Goal: Obtain resource: Download file/media

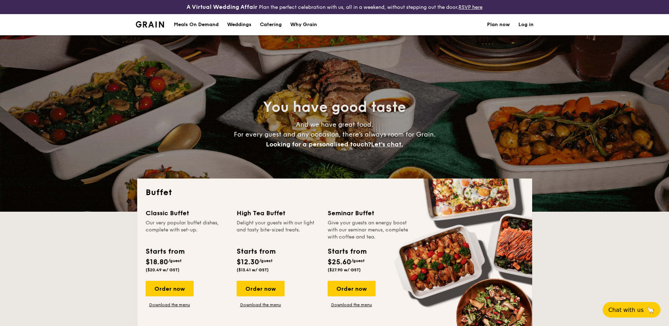
select select
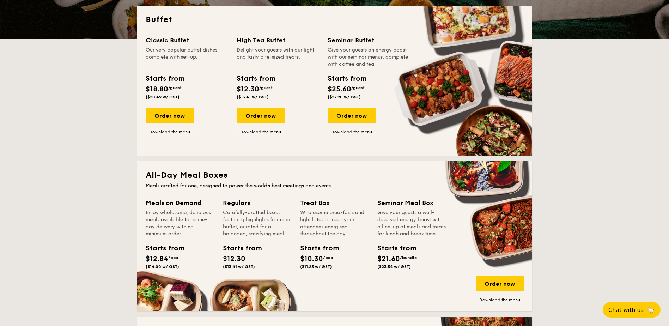
scroll to position [71, 0]
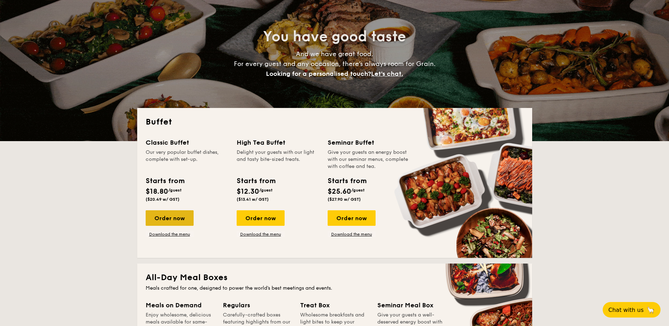
click at [169, 221] on div "Order now" at bounding box center [170, 218] width 48 height 16
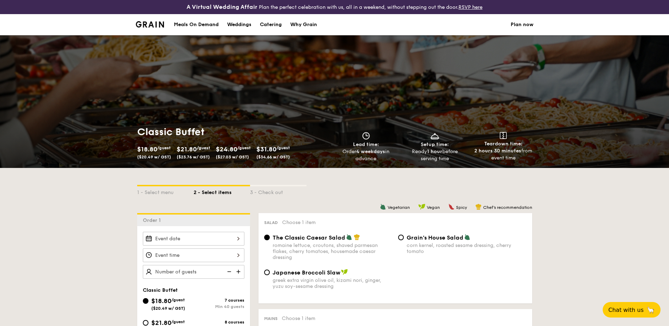
click at [277, 25] on div "Catering" at bounding box center [271, 24] width 22 height 21
select select
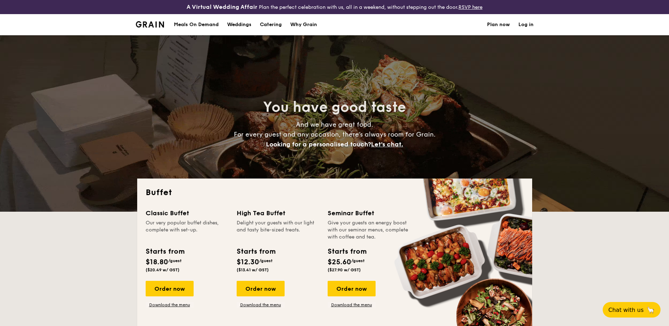
click at [494, 26] on link "Plan now" at bounding box center [498, 24] width 23 height 21
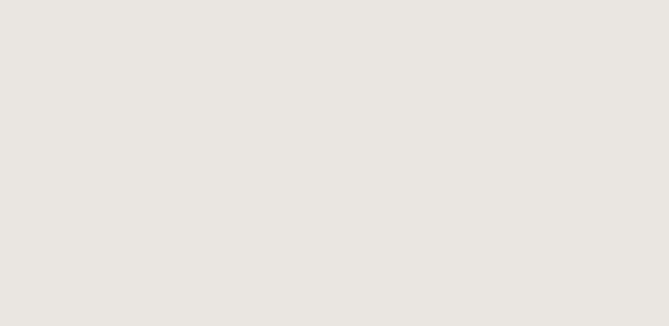
select select
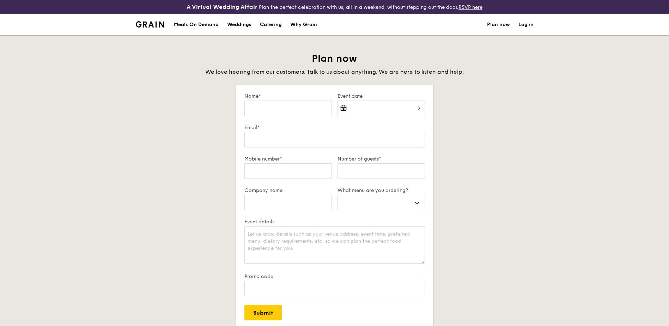
click at [276, 25] on div "Catering" at bounding box center [271, 24] width 22 height 21
select select
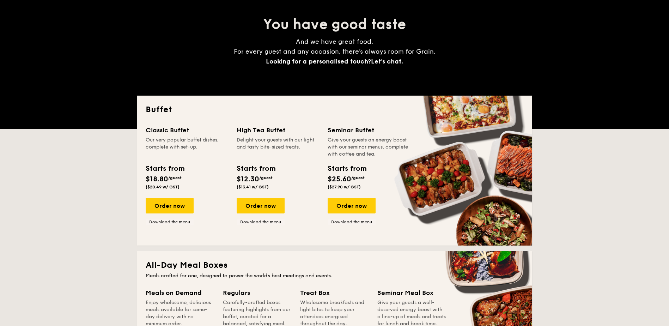
scroll to position [71, 0]
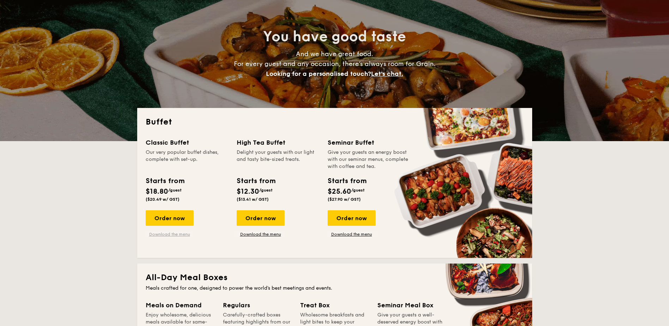
click at [185, 231] on link "Download the menu" at bounding box center [170, 234] width 48 height 6
